Goal: Transaction & Acquisition: Purchase product/service

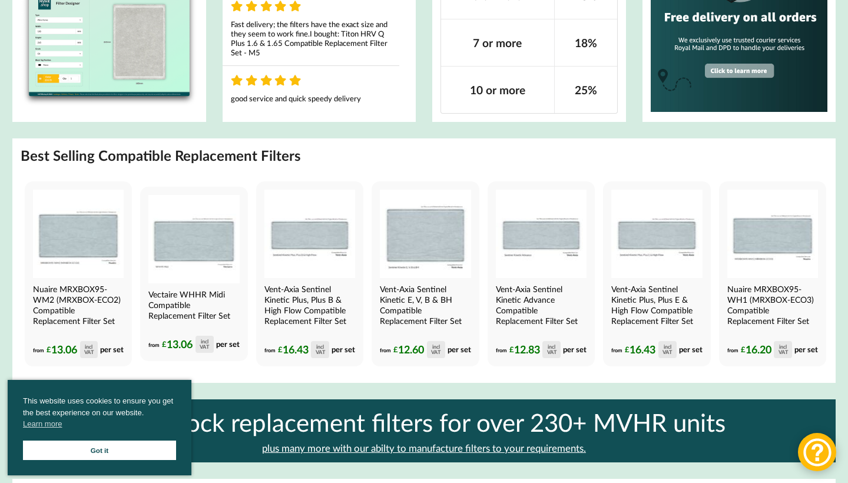
scroll to position [886, 0]
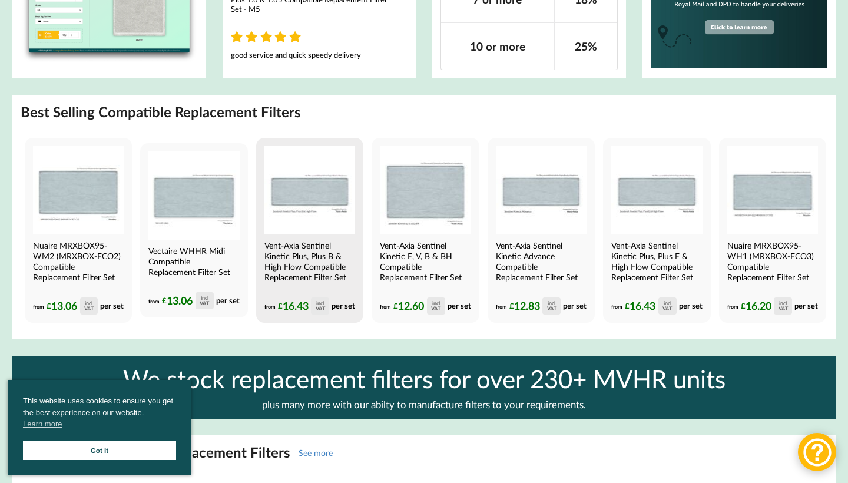
click at [306, 218] on img at bounding box center [309, 190] width 91 height 88
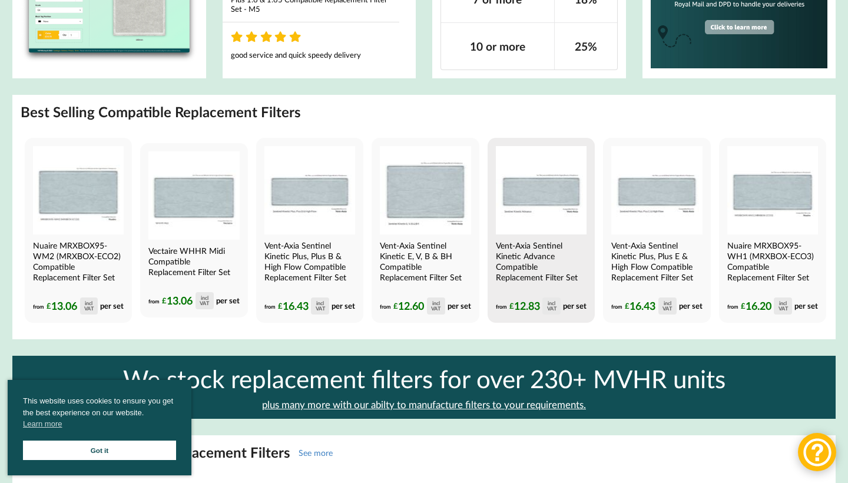
click at [564, 214] on img at bounding box center [541, 190] width 91 height 88
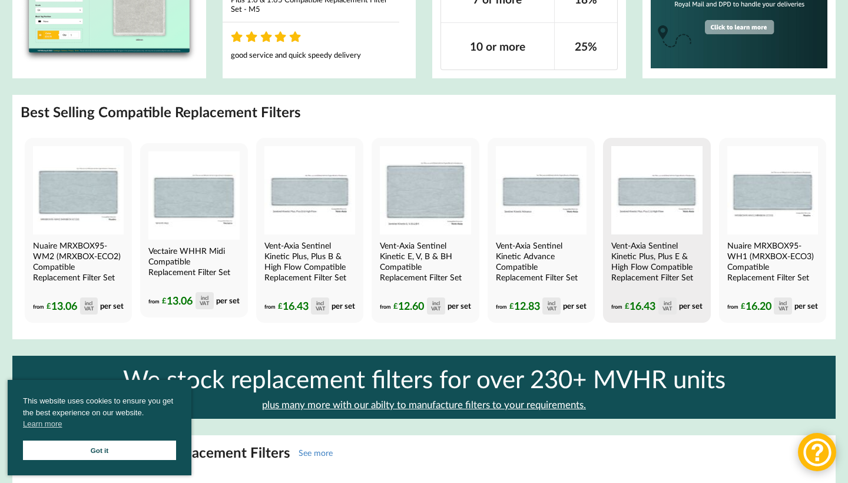
click at [686, 272] on h4 "Vent-Axia Sentinel Kinetic Plus, Plus E & High Flow Compatible Replacement Filt…" at bounding box center [655, 261] width 88 height 42
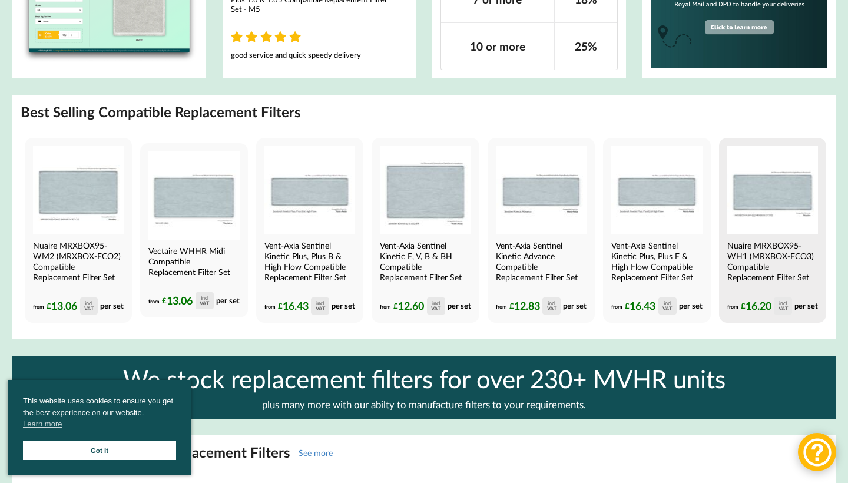
click at [789, 256] on h4 "Nuaire MRXBOX95-WH1 (MRXBOX-ECO3) Compatible Replacement Filter Set" at bounding box center [771, 261] width 88 height 42
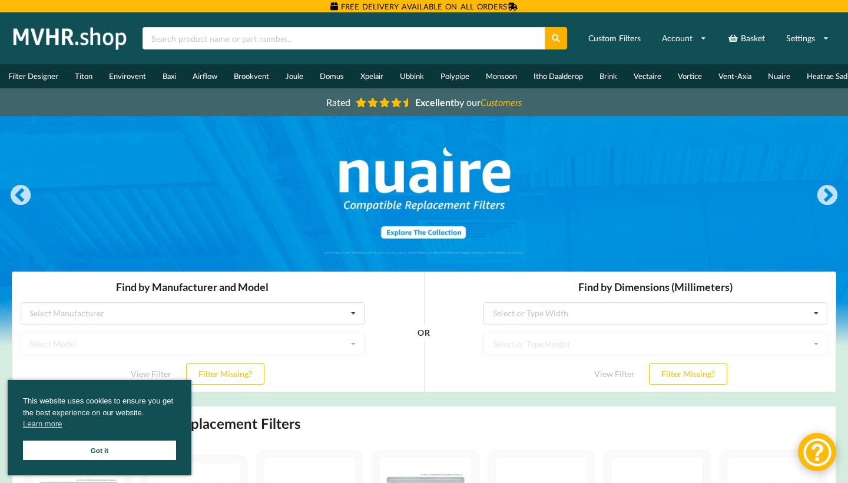
scroll to position [0, 0]
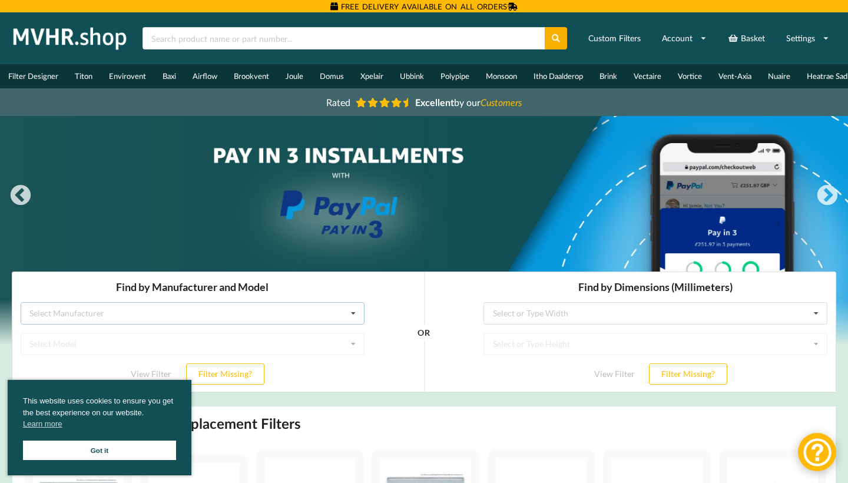
click at [350, 315] on icon at bounding box center [354, 314] width 18 height 22
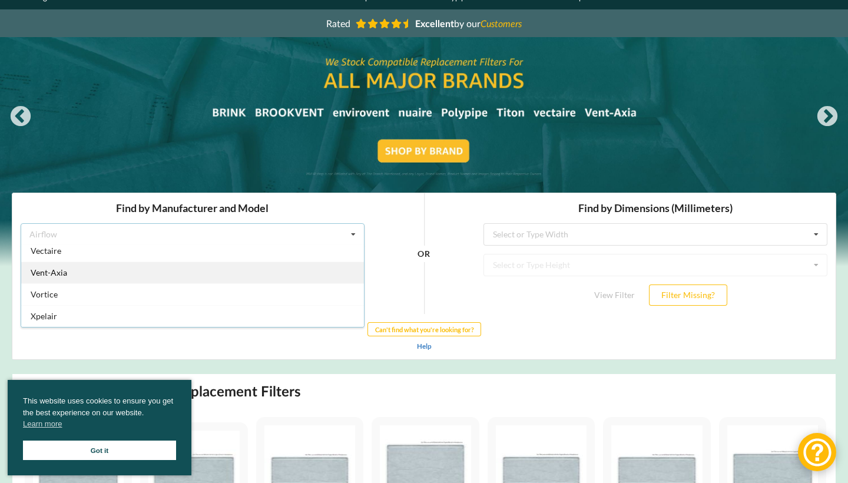
scroll to position [310, 0]
click at [303, 275] on div "Vent-Axia" at bounding box center [192, 272] width 343 height 22
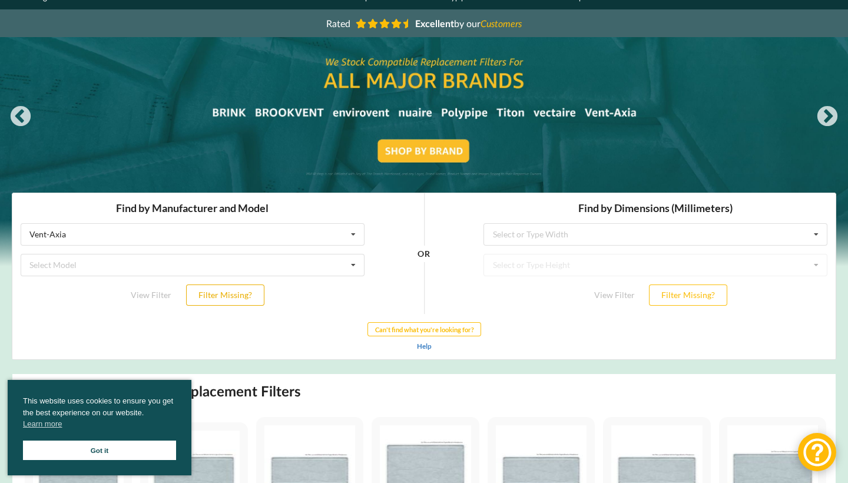
click at [234, 294] on button "Filter Missing?" at bounding box center [225, 294] width 78 height 21
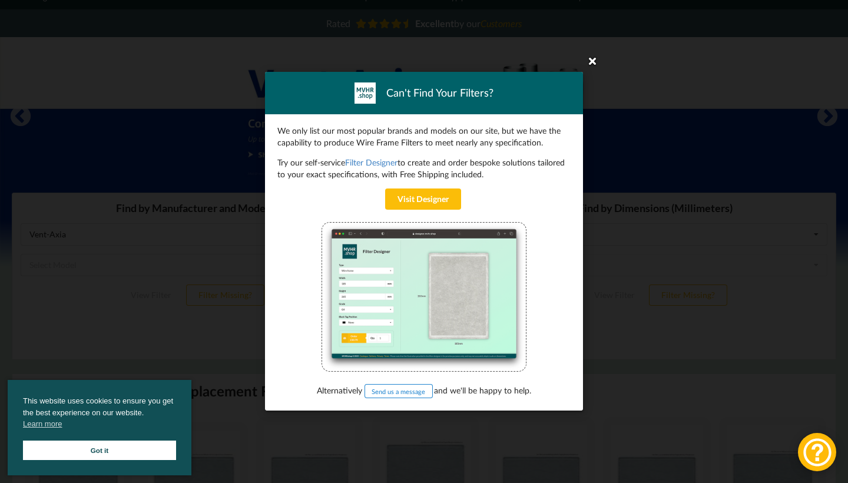
click at [587, 67] on icon at bounding box center [592, 60] width 19 height 19
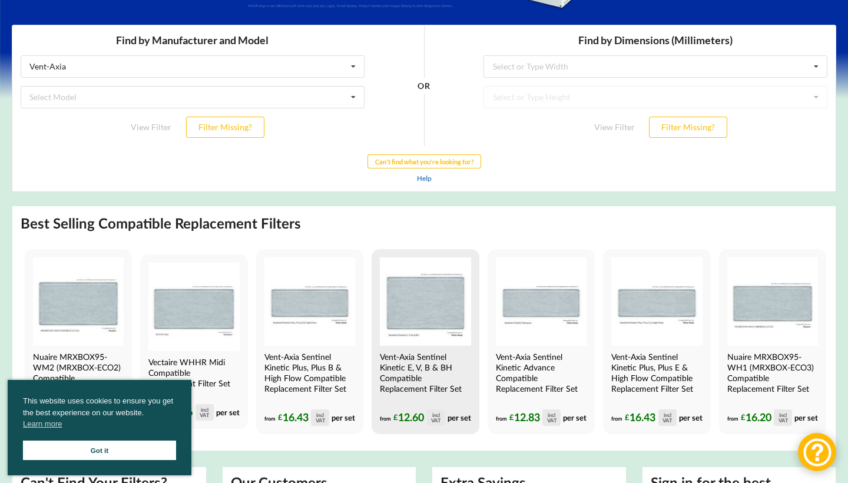
scroll to position [153, 0]
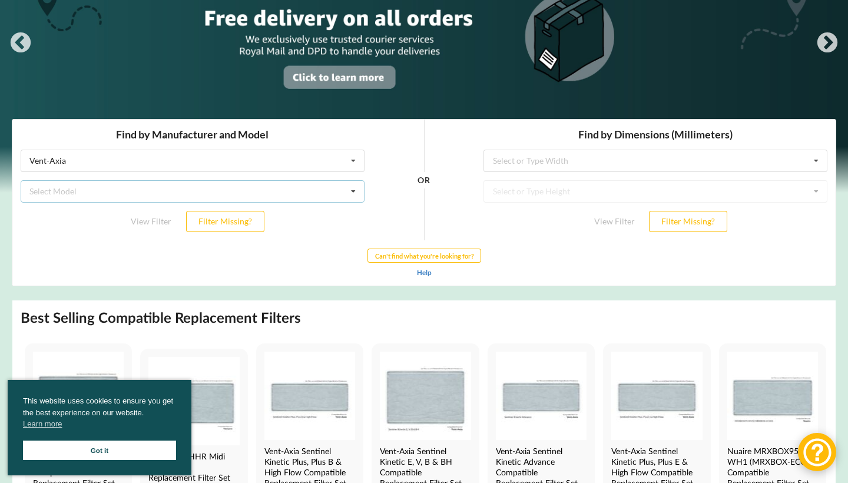
click at [298, 188] on div "Select Model Air Minder 290 Air Minder 290 Midi Air Minder 290FB Air Minder 400…" at bounding box center [193, 191] width 344 height 22
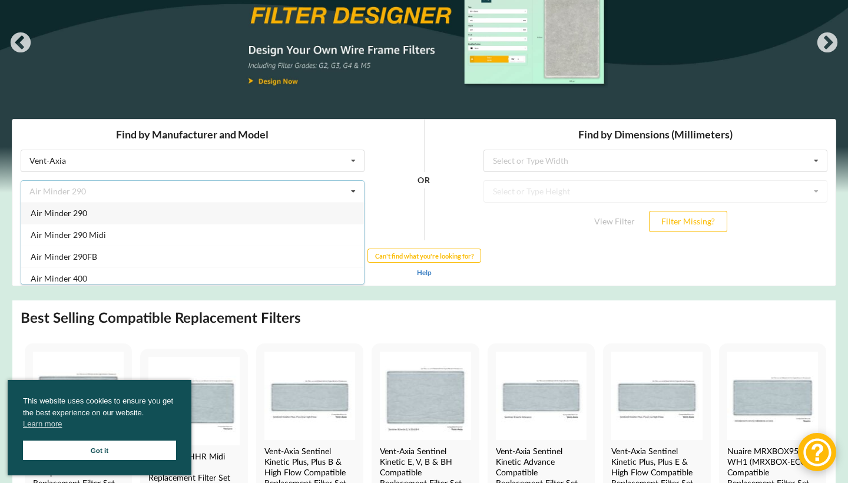
scroll to position [0, 0]
click at [353, 186] on icon at bounding box center [354, 192] width 18 height 22
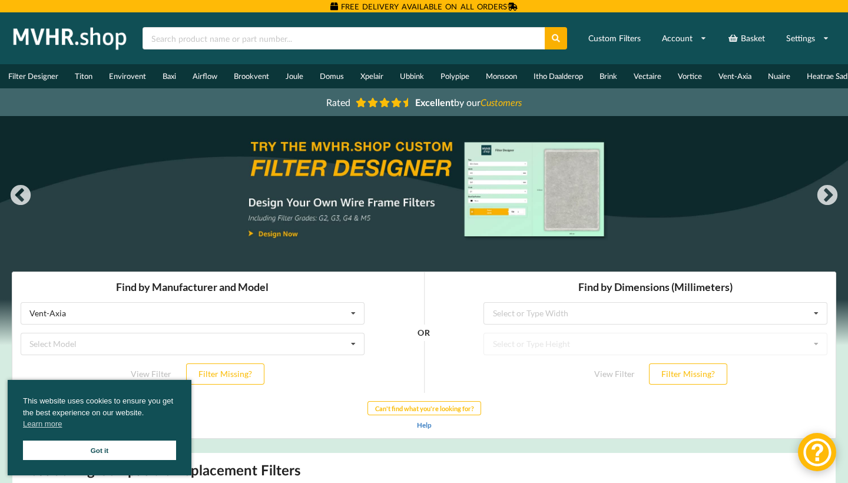
click at [377, 204] on div at bounding box center [424, 230] width 848 height 229
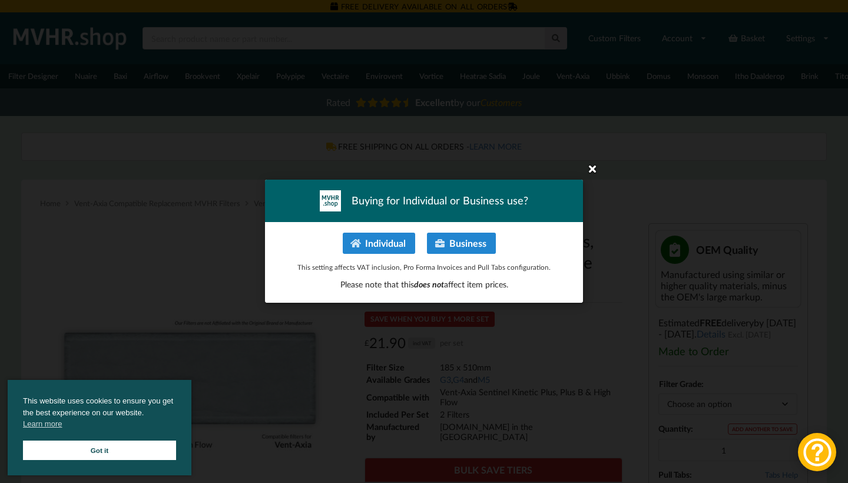
click at [595, 171] on icon at bounding box center [592, 168] width 19 height 19
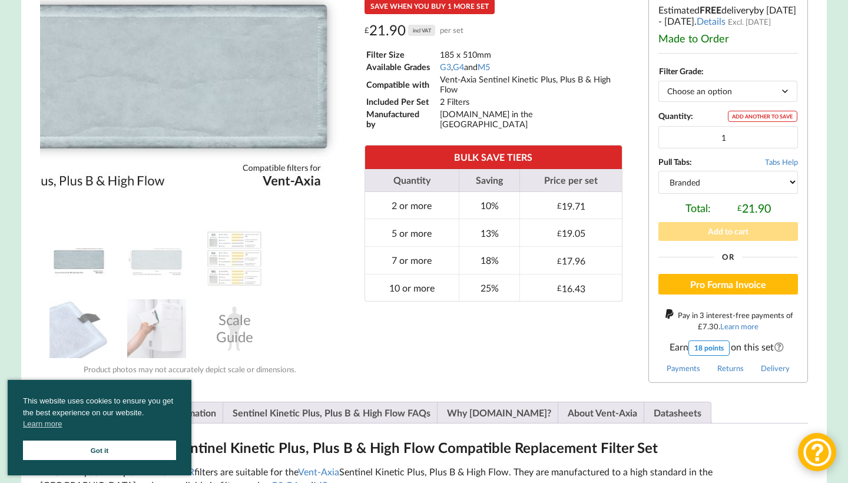
scroll to position [339, 0]
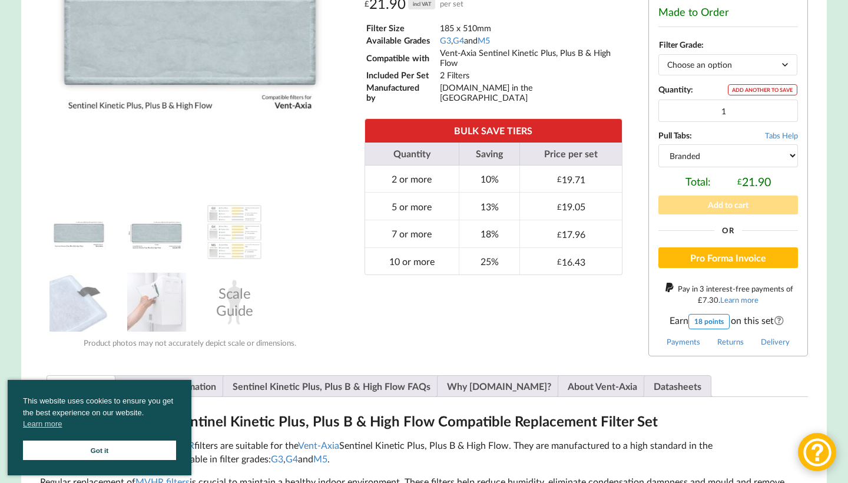
click at [157, 237] on img at bounding box center [156, 232] width 59 height 59
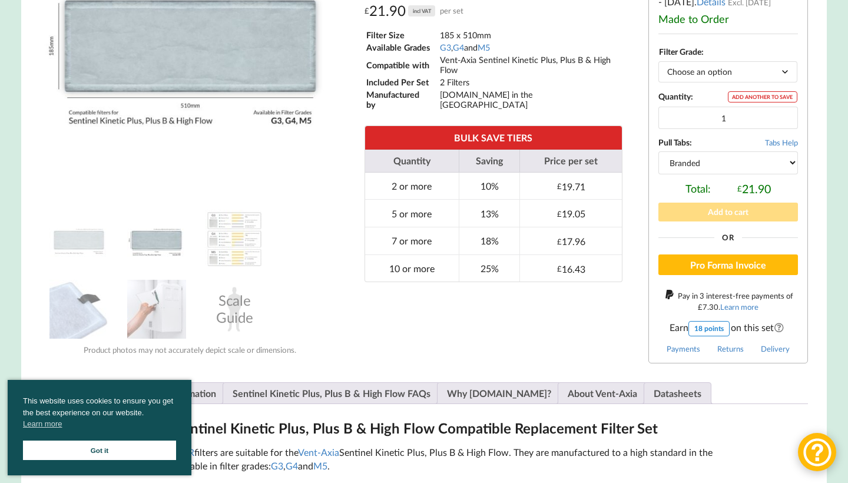
scroll to position [331, 0]
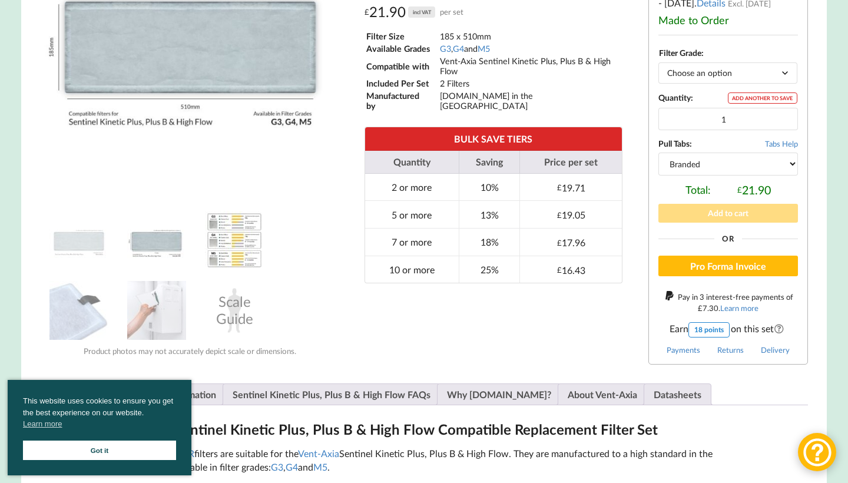
click at [256, 236] on img at bounding box center [234, 240] width 59 height 59
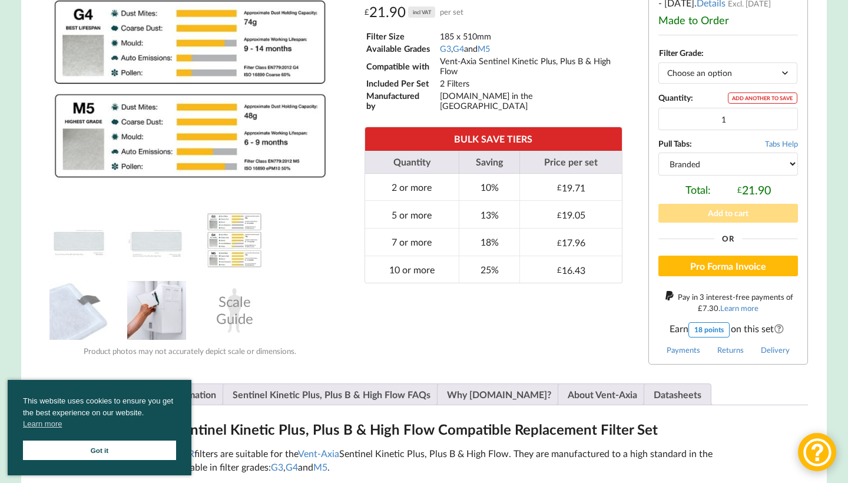
click at [163, 307] on img at bounding box center [156, 310] width 59 height 59
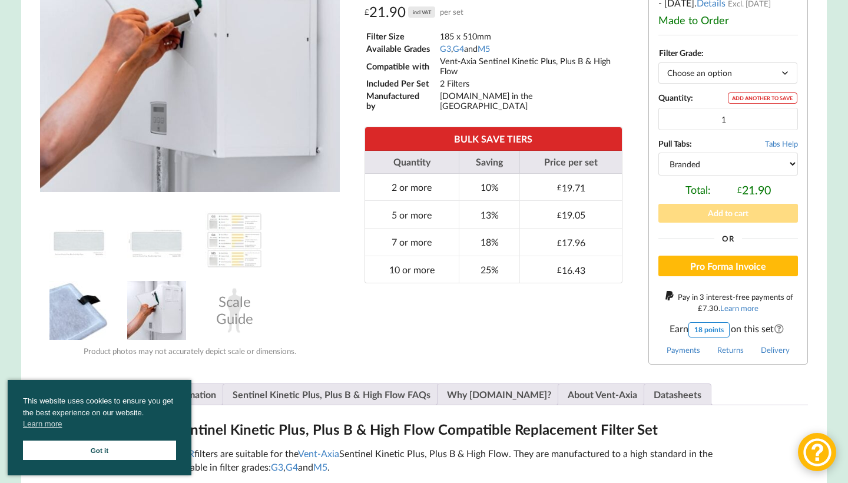
click at [95, 317] on img at bounding box center [78, 310] width 59 height 59
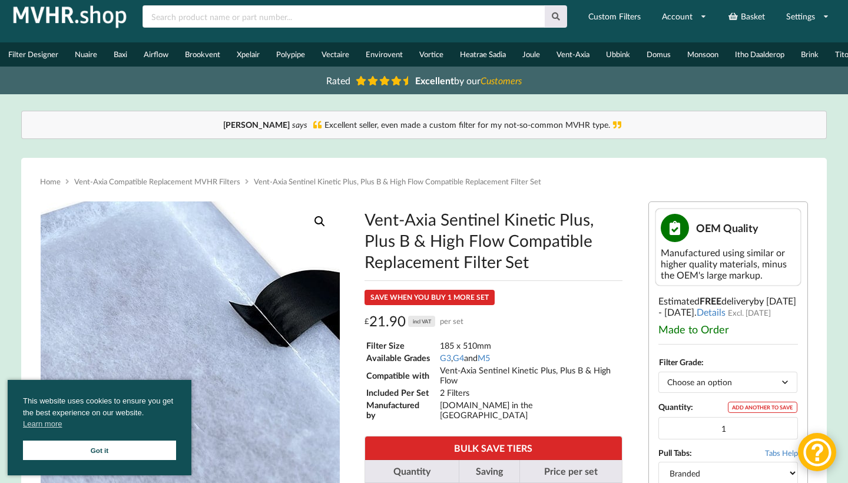
scroll to position [10, 0]
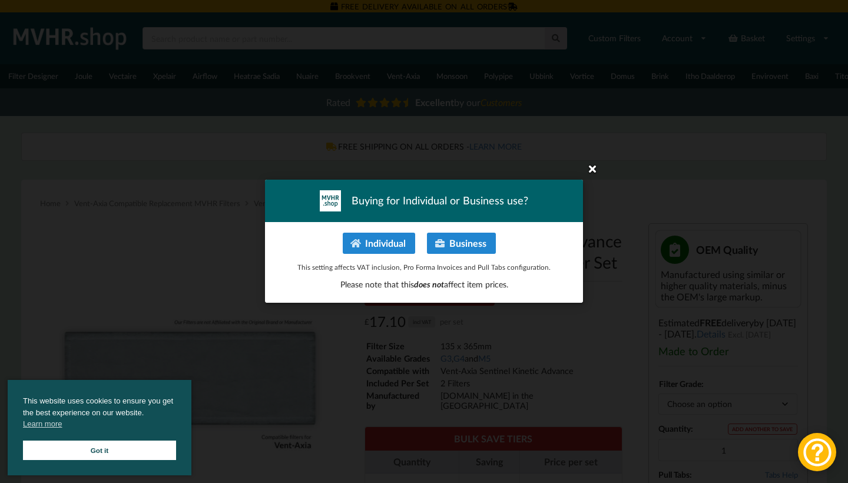
click at [591, 173] on icon at bounding box center [592, 168] width 19 height 19
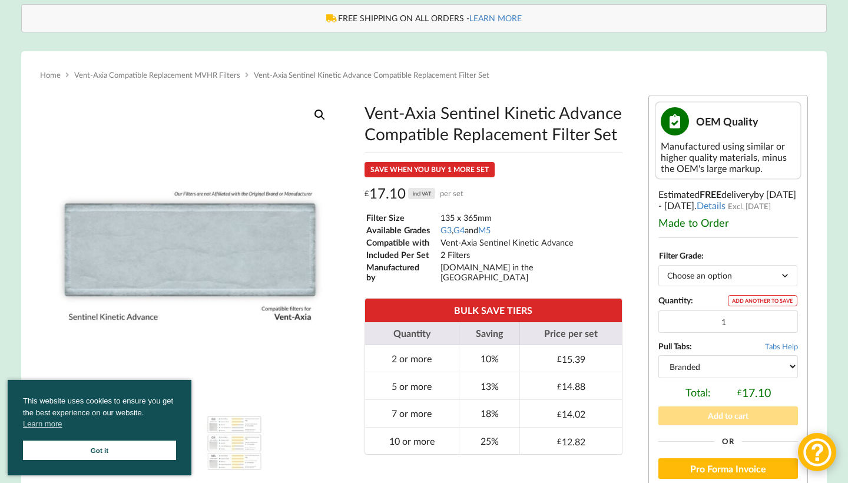
scroll to position [237, 0]
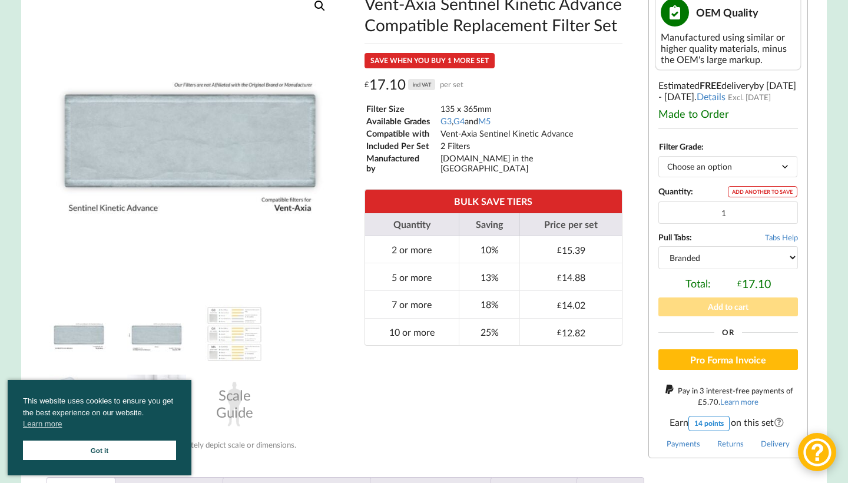
click at [165, 337] on img at bounding box center [156, 333] width 59 height 59
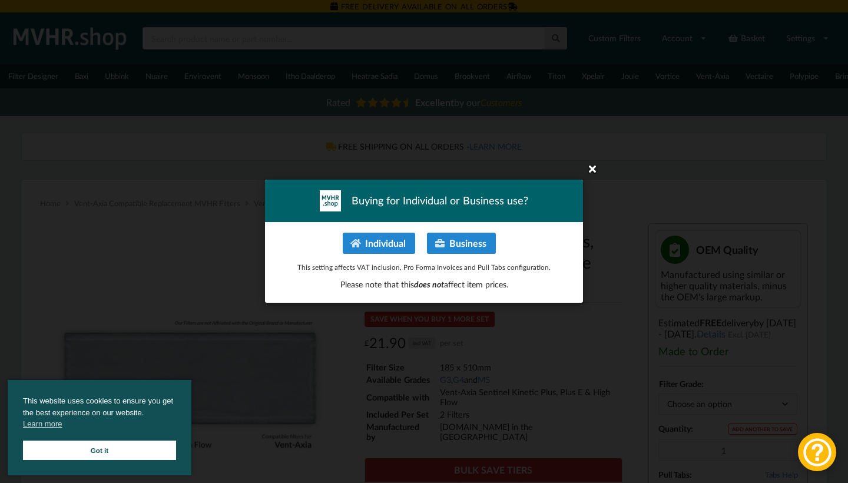
click at [600, 175] on icon at bounding box center [592, 168] width 19 height 19
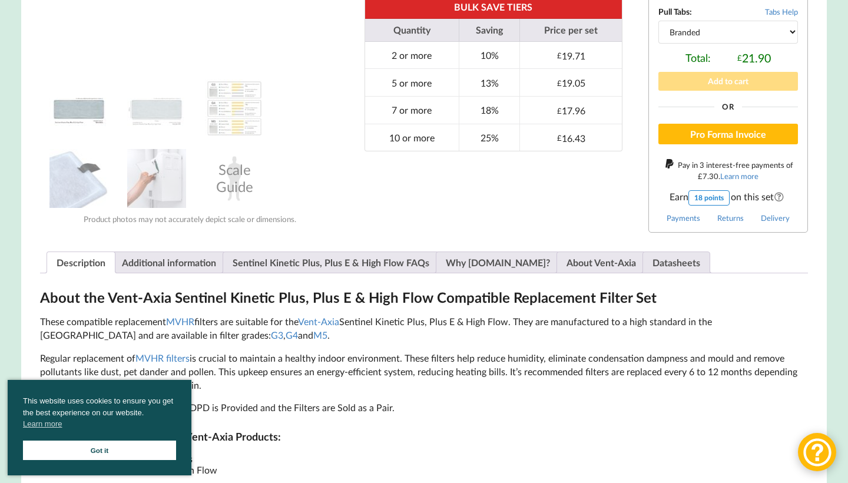
scroll to position [451, 0]
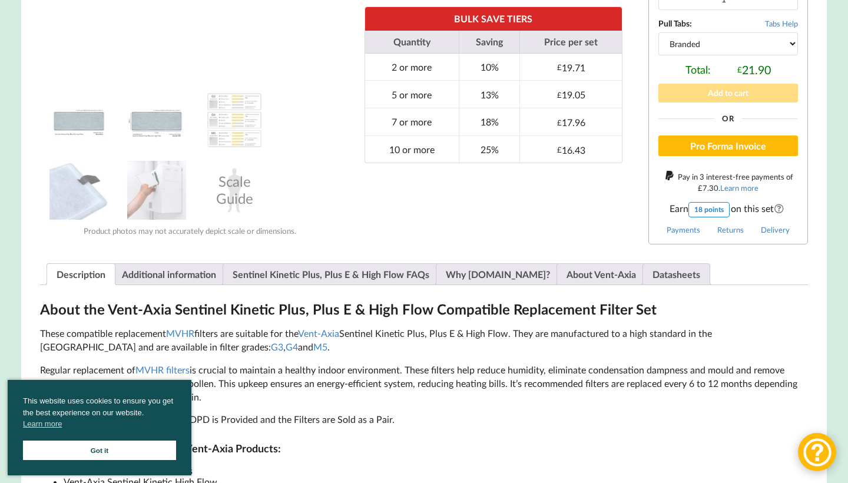
click at [164, 127] on img at bounding box center [156, 120] width 59 height 59
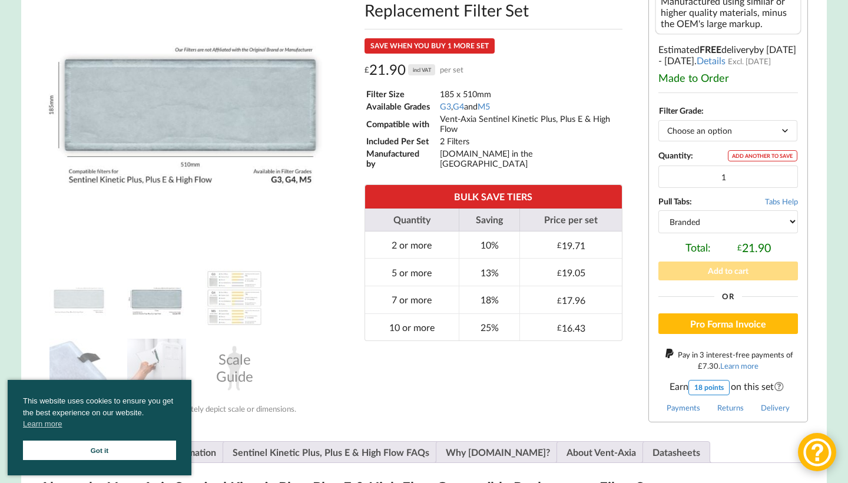
scroll to position [257, 0]
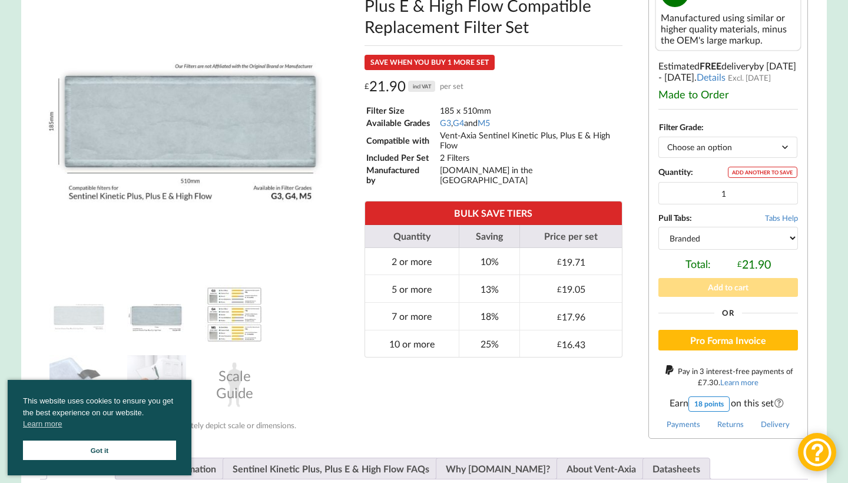
click at [240, 325] on img at bounding box center [234, 314] width 59 height 59
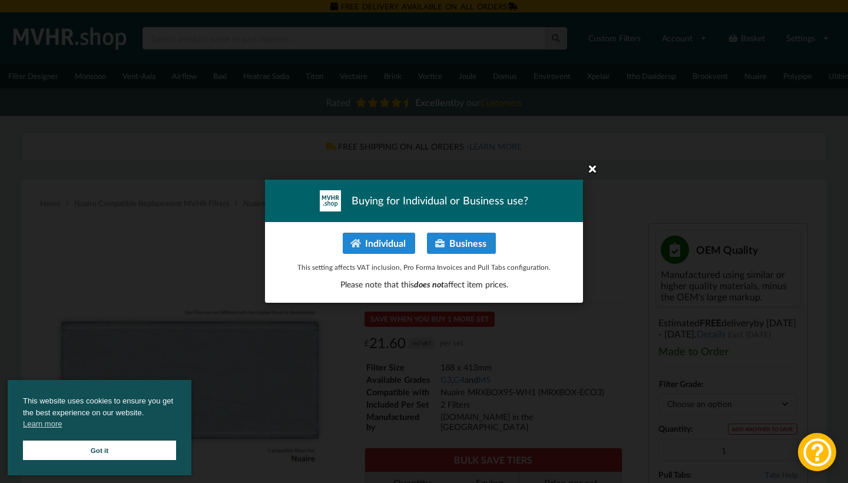
click at [597, 169] on icon at bounding box center [592, 168] width 19 height 19
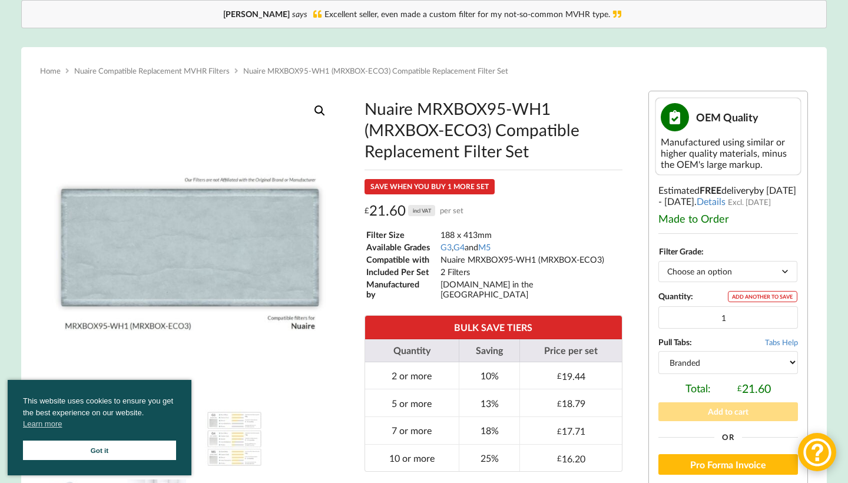
scroll to position [277, 0]
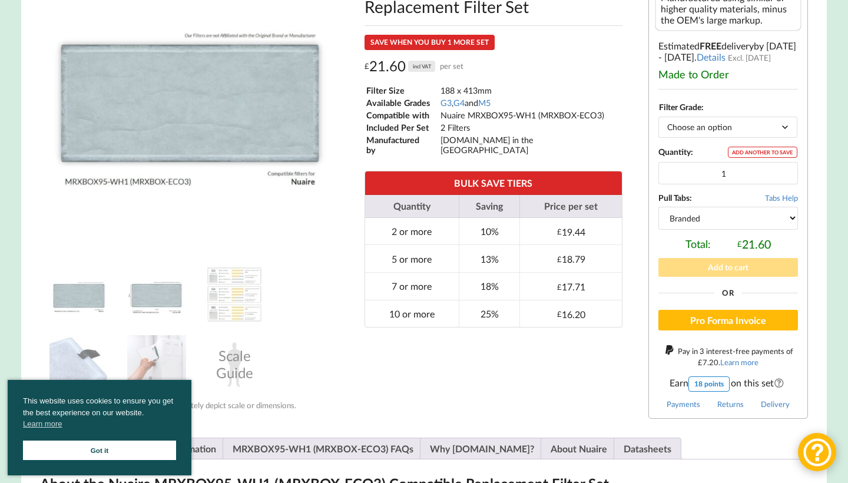
click at [156, 303] on img at bounding box center [156, 294] width 59 height 59
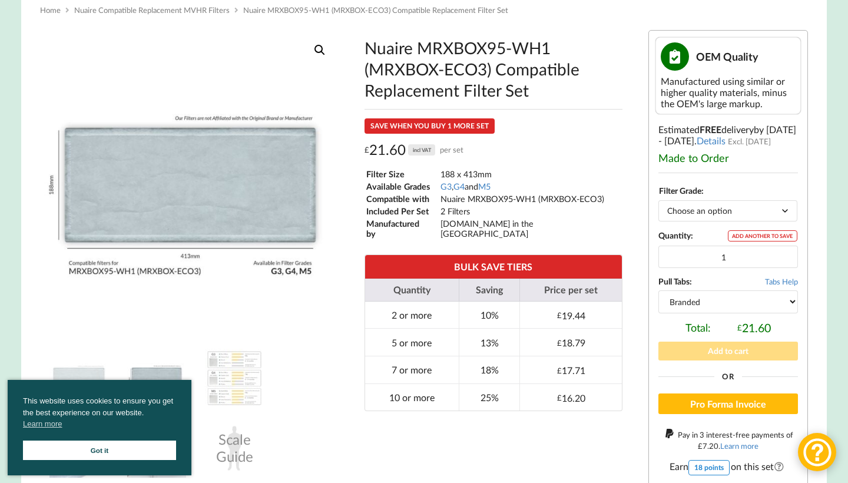
scroll to position [184, 0]
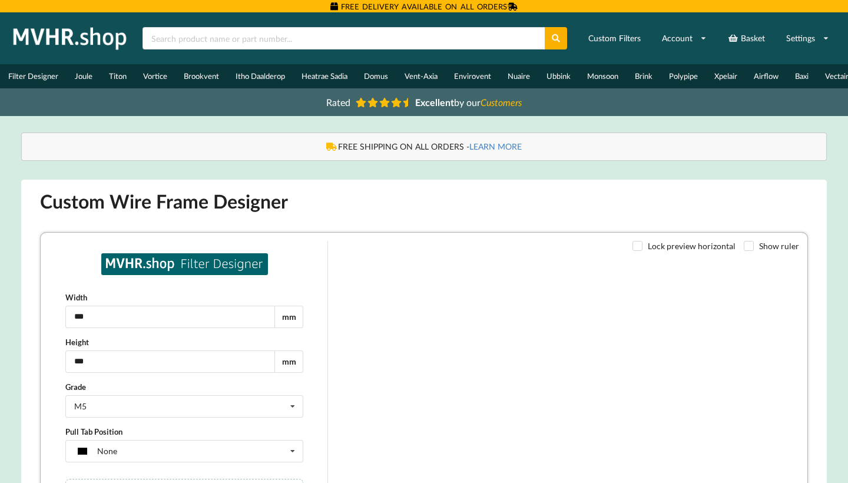
type input "***"
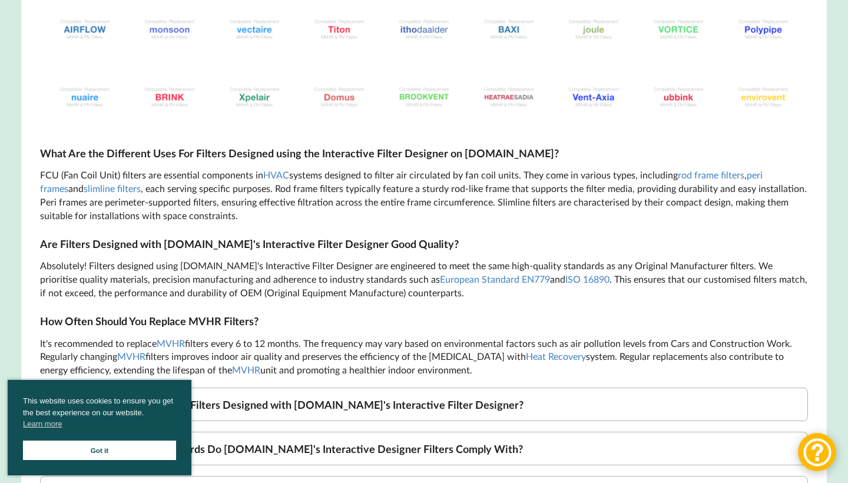
scroll to position [3903, 0]
